Goal: Information Seeking & Learning: Learn about a topic

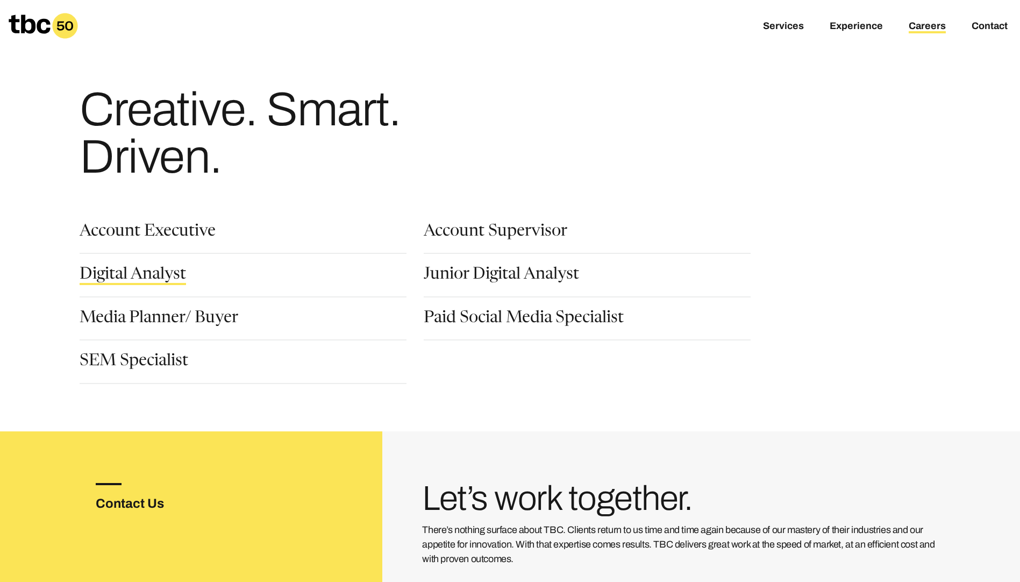
click at [171, 273] on link "Digital Analyst" at bounding box center [133, 276] width 106 height 18
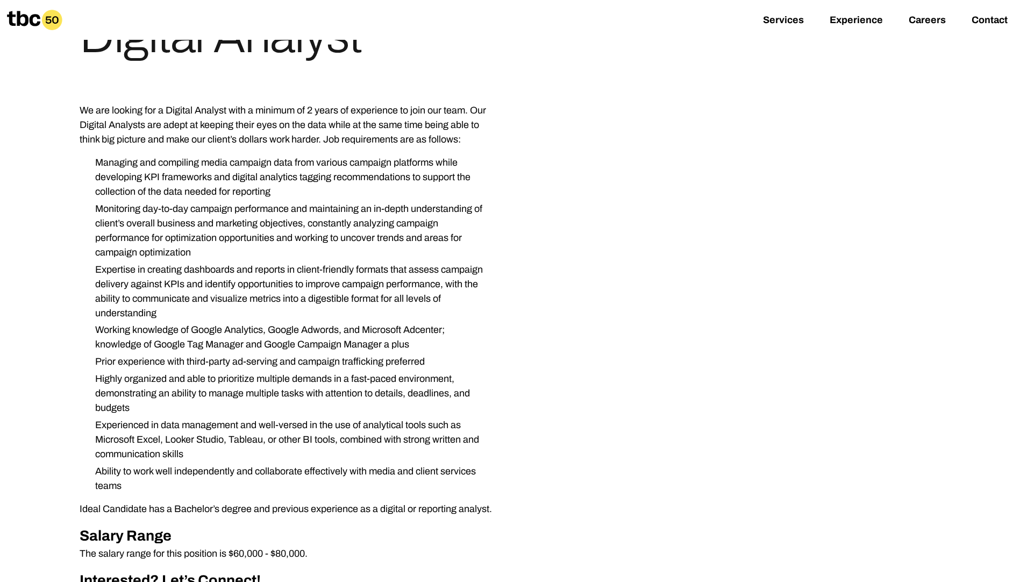
scroll to position [108, 0]
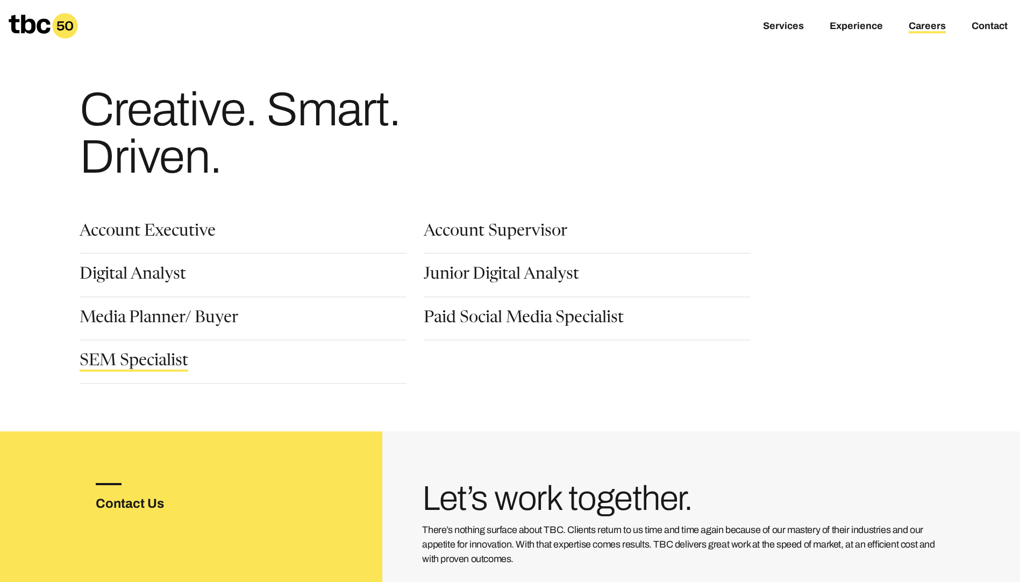
click at [150, 363] on link "SEM Specialist" at bounding box center [134, 362] width 109 height 18
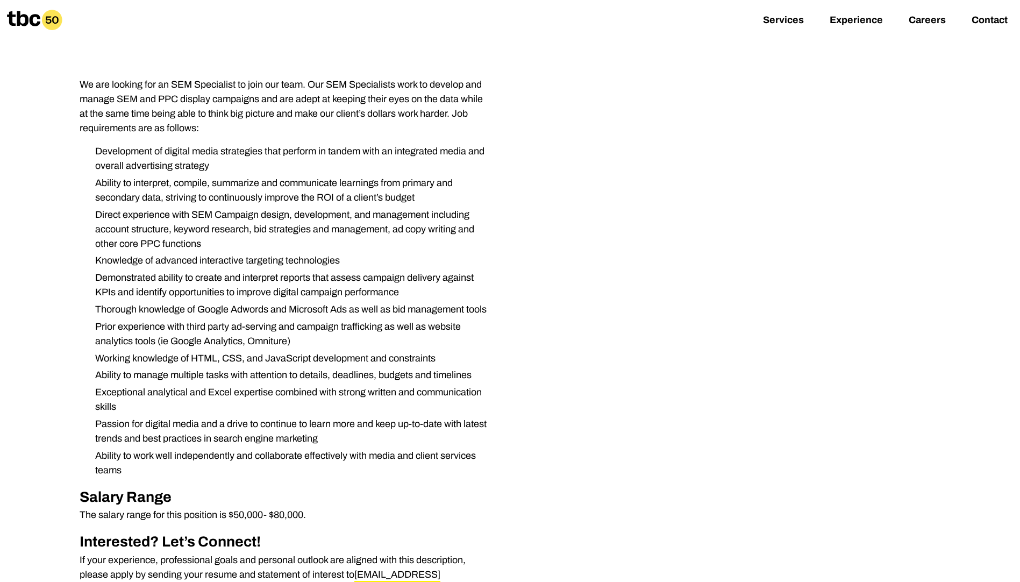
scroll to position [161, 0]
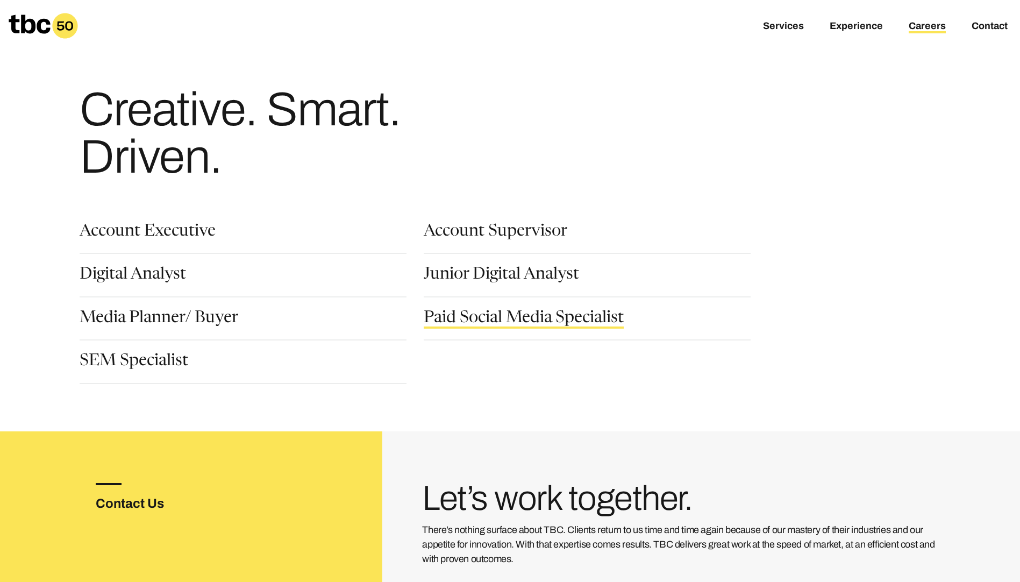
click at [520, 319] on link "Paid Social Media Specialist" at bounding box center [524, 319] width 200 height 18
